Goal: Task Accomplishment & Management: Use online tool/utility

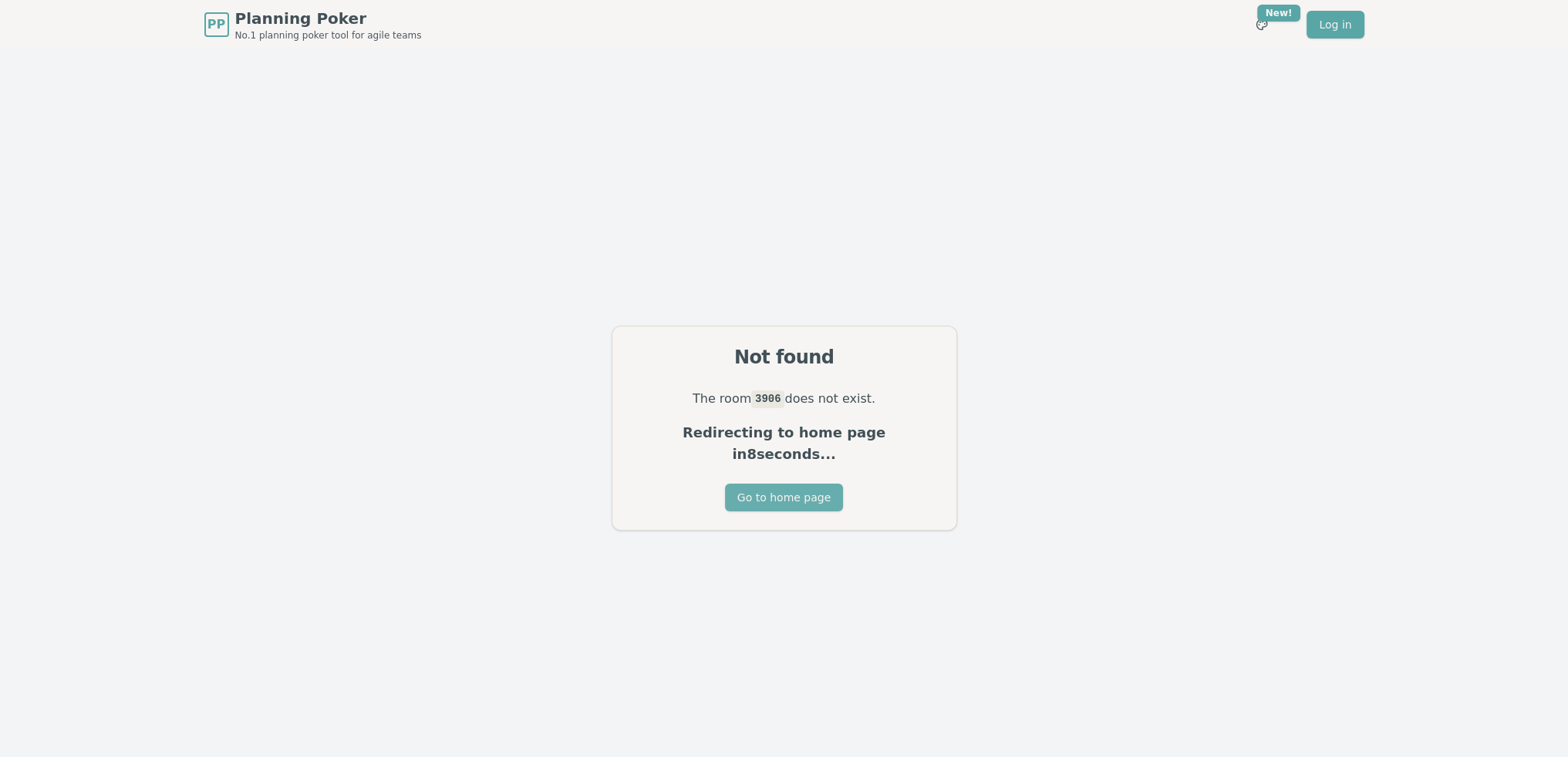
click at [773, 489] on button "Go to home page" at bounding box center [784, 497] width 118 height 28
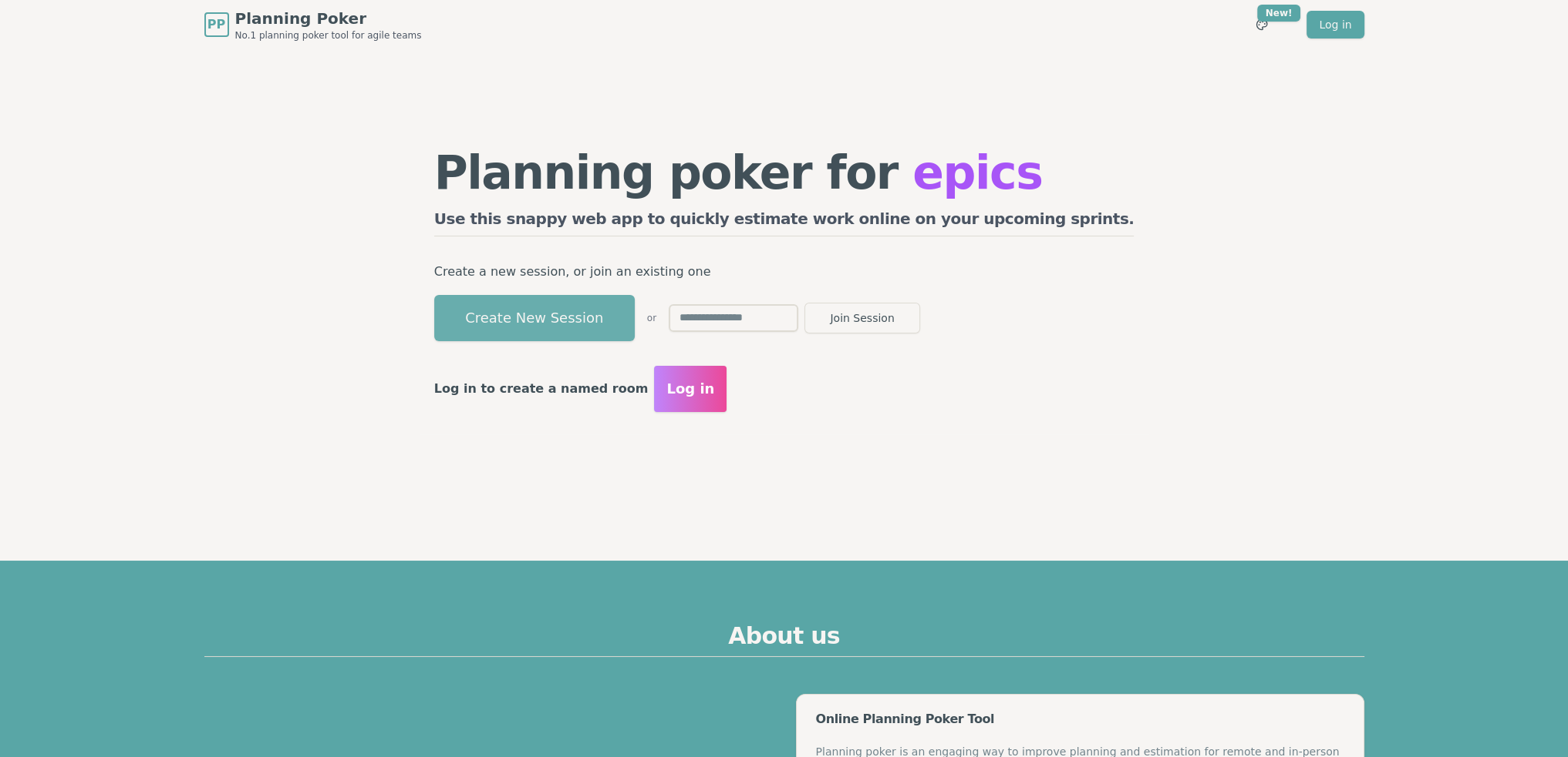
click at [626, 329] on button "Create New Session" at bounding box center [534, 318] width 200 height 46
